Goal: Task Accomplishment & Management: Manage account settings

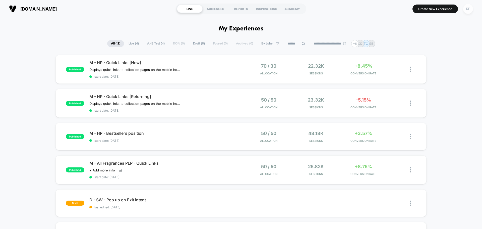
click at [471, 11] on div "RP" at bounding box center [468, 9] width 10 height 10
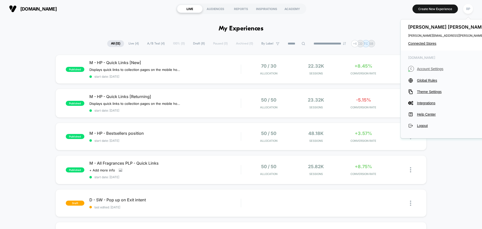
click at [437, 67] on span "Account Settings" at bounding box center [462, 69] width 91 height 4
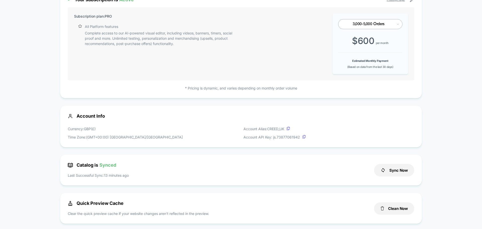
scroll to position [25, 0]
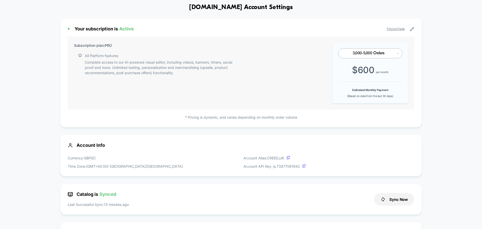
click at [396, 54] on div "3,000-5,000 Orders" at bounding box center [370, 53] width 64 height 10
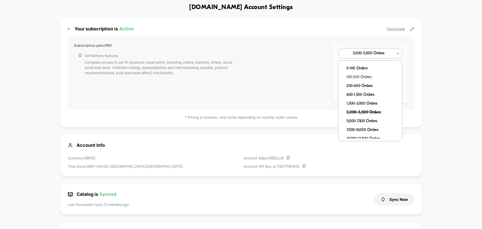
click at [361, 76] on div "100-200 Orders" at bounding box center [372, 77] width 59 height 9
click at [391, 51] on div "100-200 Orders" at bounding box center [368, 53] width 49 height 5
click at [360, 86] on div "200-600 Orders" at bounding box center [372, 86] width 59 height 9
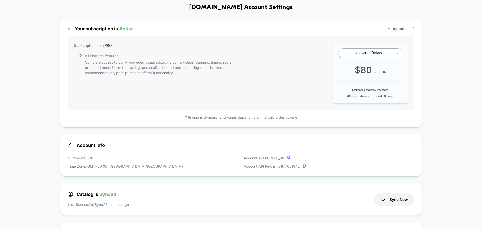
click at [393, 52] on div at bounding box center [368, 53] width 49 height 3
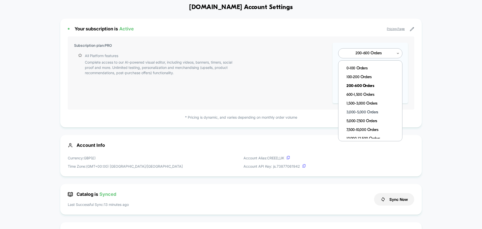
click at [373, 112] on div "3,000-5,000 Orders" at bounding box center [372, 112] width 59 height 9
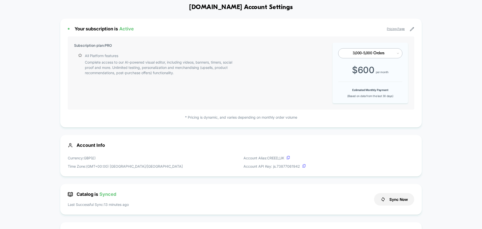
click at [390, 56] on div "3,000-5,000 Orders" at bounding box center [370, 53] width 64 height 10
click at [393, 51] on div "3,000-5,000 Orders" at bounding box center [368, 53] width 49 height 5
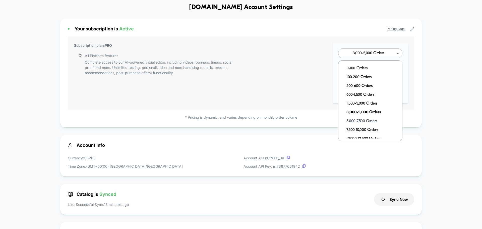
click at [373, 120] on div "5,000-7,500 Orders" at bounding box center [372, 121] width 59 height 9
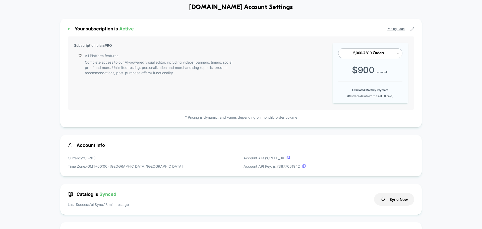
click at [383, 52] on div at bounding box center [368, 53] width 49 height 3
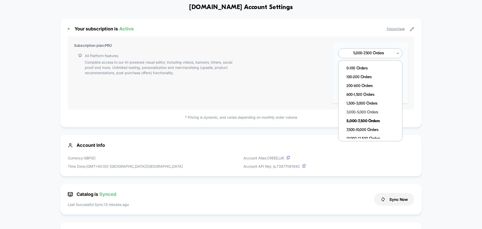
click at [376, 114] on div "3,000-5,000 Orders" at bounding box center [372, 112] width 59 height 9
click at [376, 54] on div at bounding box center [368, 53] width 49 height 3
click at [364, 122] on div "5,000-7,500 Orders" at bounding box center [372, 121] width 59 height 9
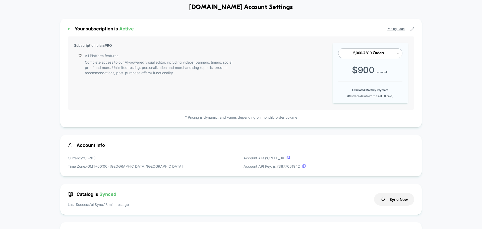
click at [374, 52] on div at bounding box center [368, 53] width 49 height 3
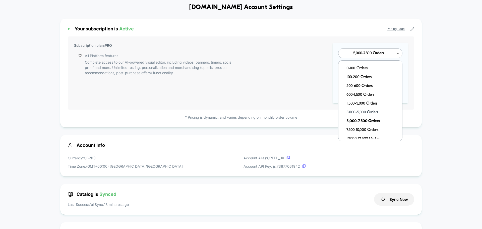
click at [368, 110] on div "3,000-5,000 Orders" at bounding box center [372, 112] width 59 height 9
